Goal: Check status: Check status

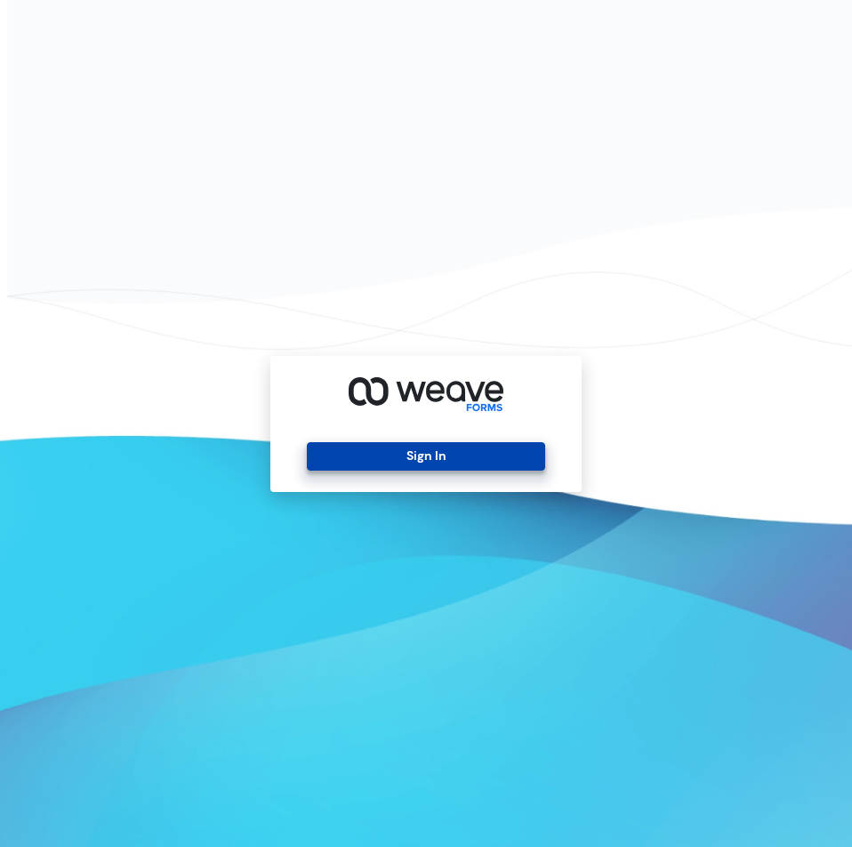
click at [515, 457] on button "Sign In" at bounding box center [426, 456] width 238 height 28
